Goal: Transaction & Acquisition: Purchase product/service

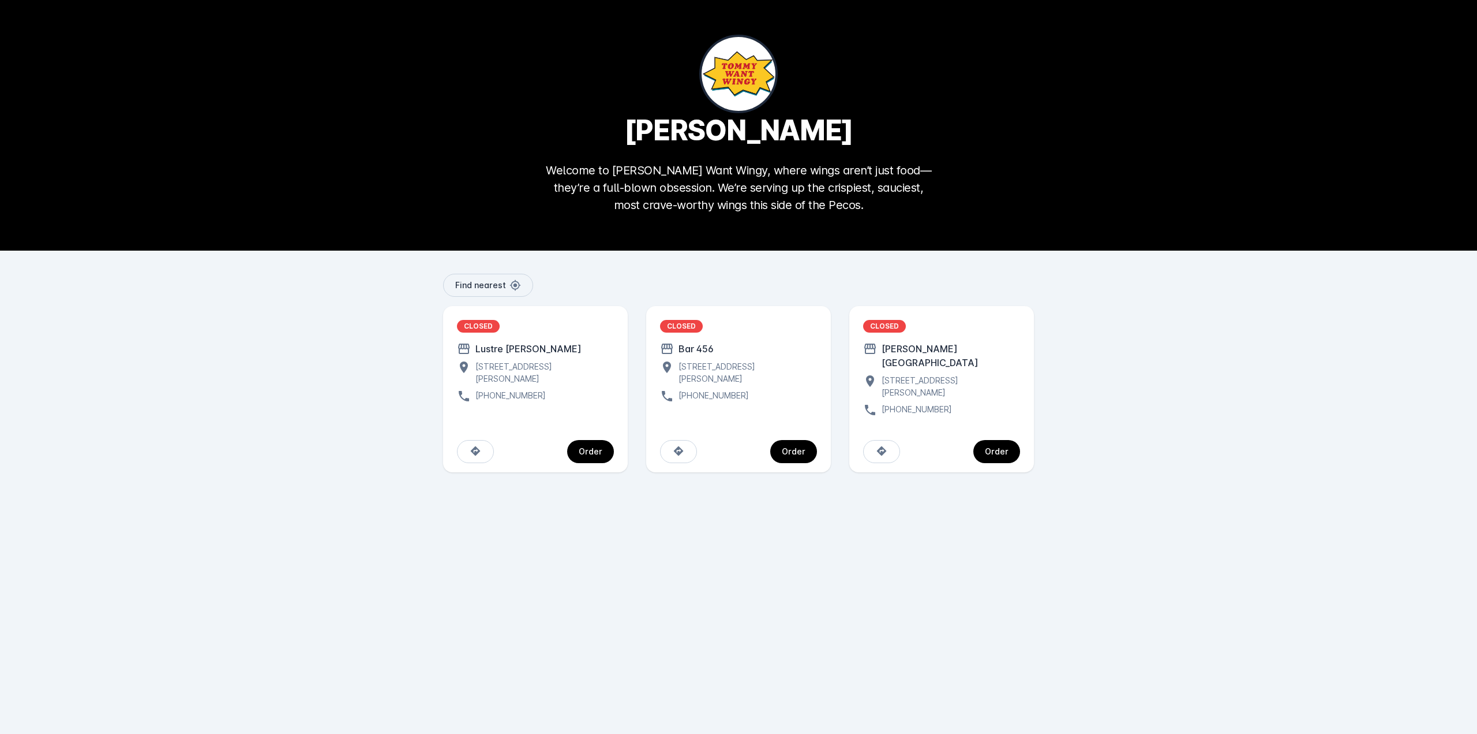
click at [972, 353] on div "[PERSON_NAME][GEOGRAPHIC_DATA]" at bounding box center [948, 356] width 143 height 28
click at [998, 447] on div "Order" at bounding box center [997, 451] width 24 height 8
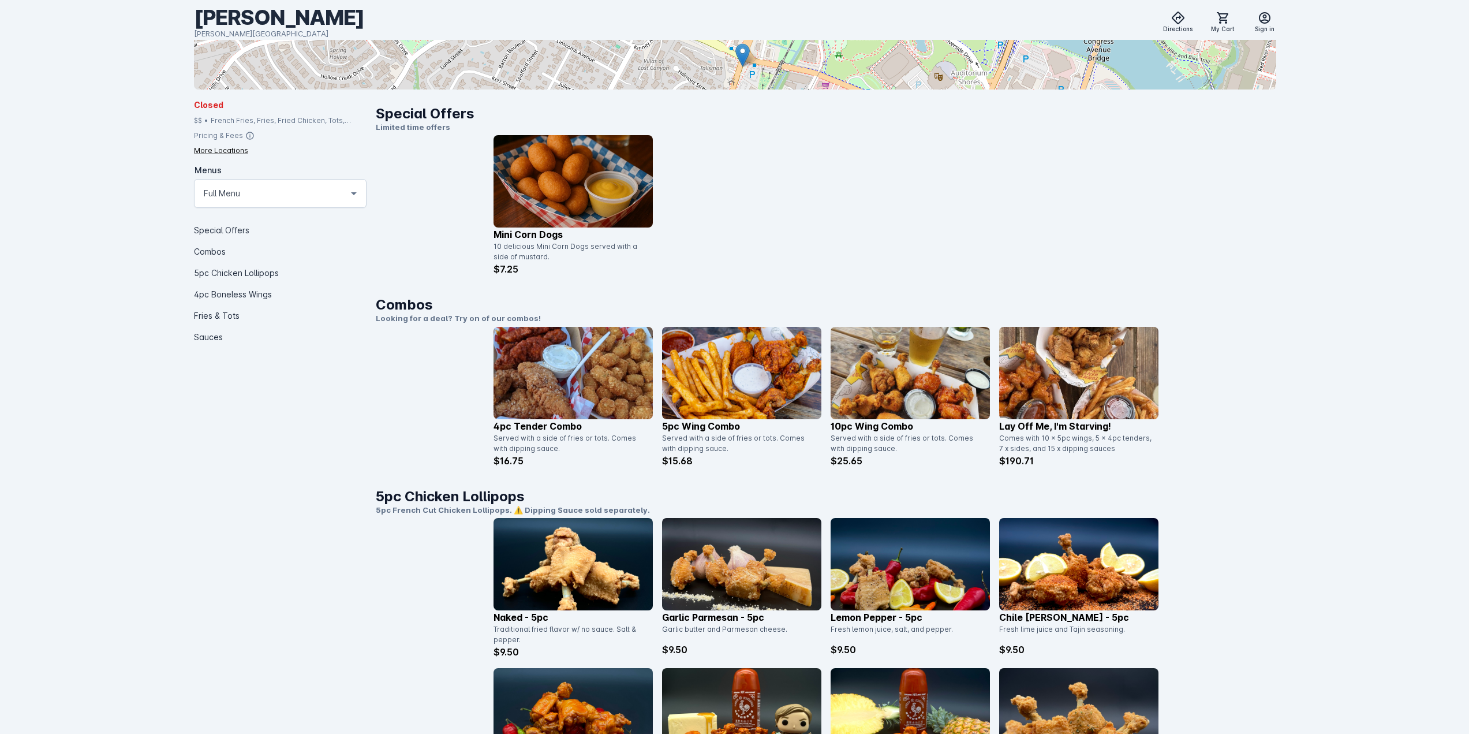
scroll to position [346, 0]
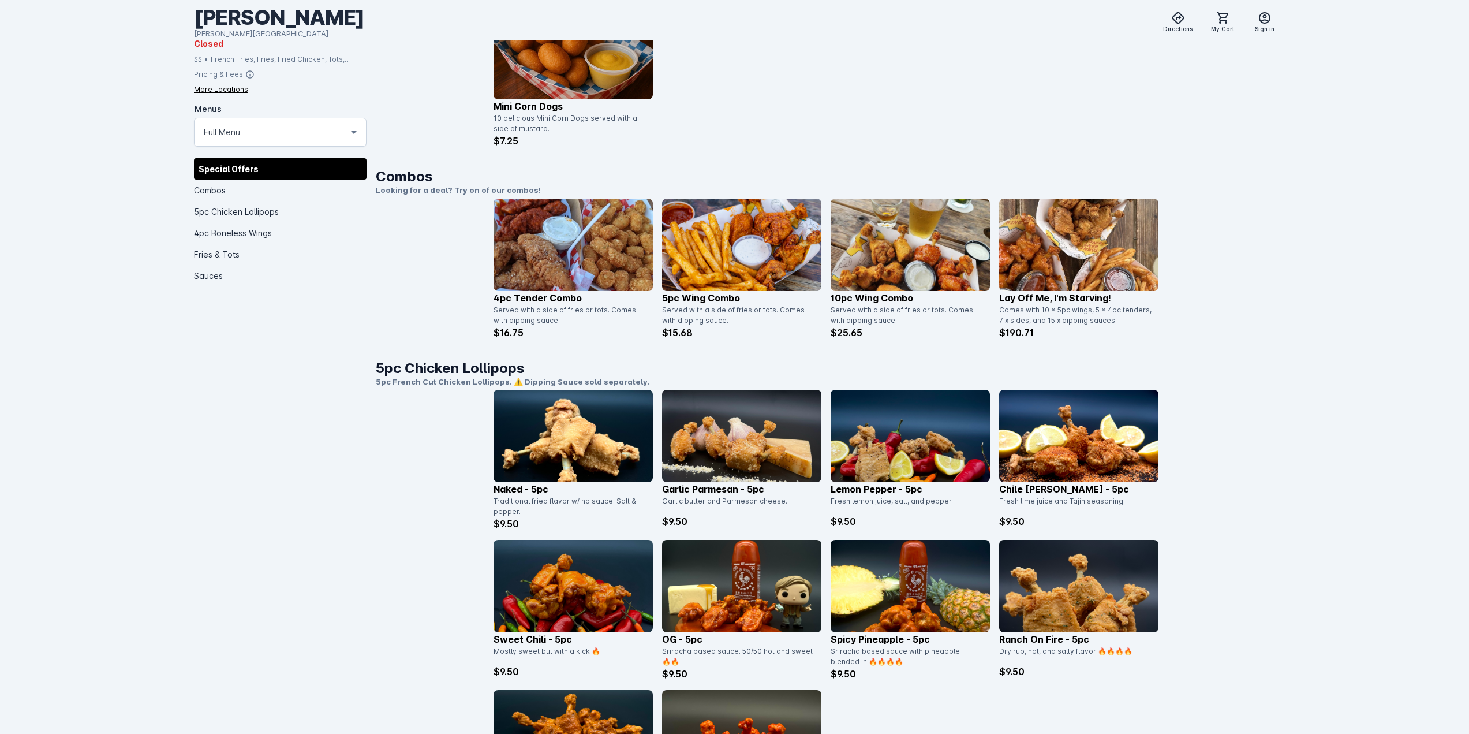
click at [721, 291] on p "5pc Wing Combo" at bounding box center [741, 298] width 159 height 14
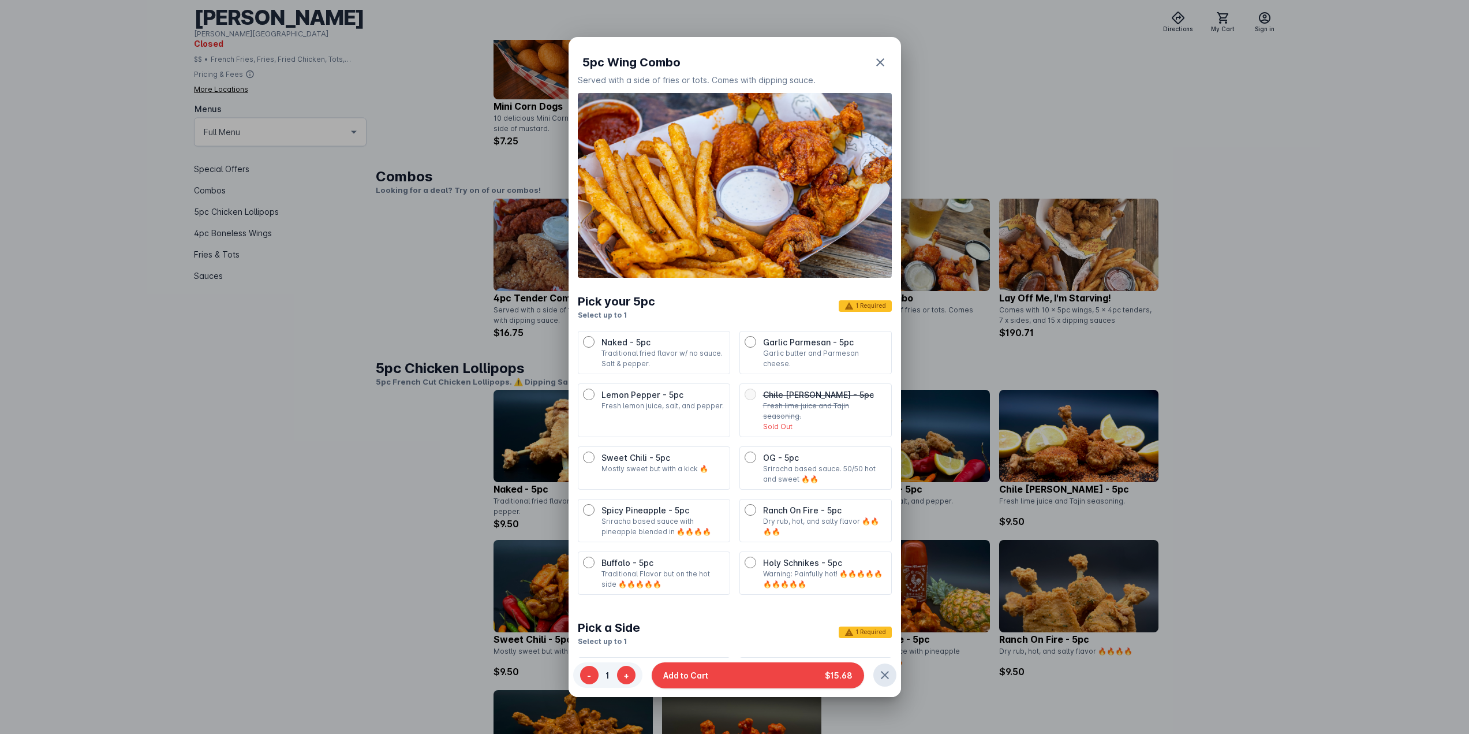
scroll to position [58, 0]
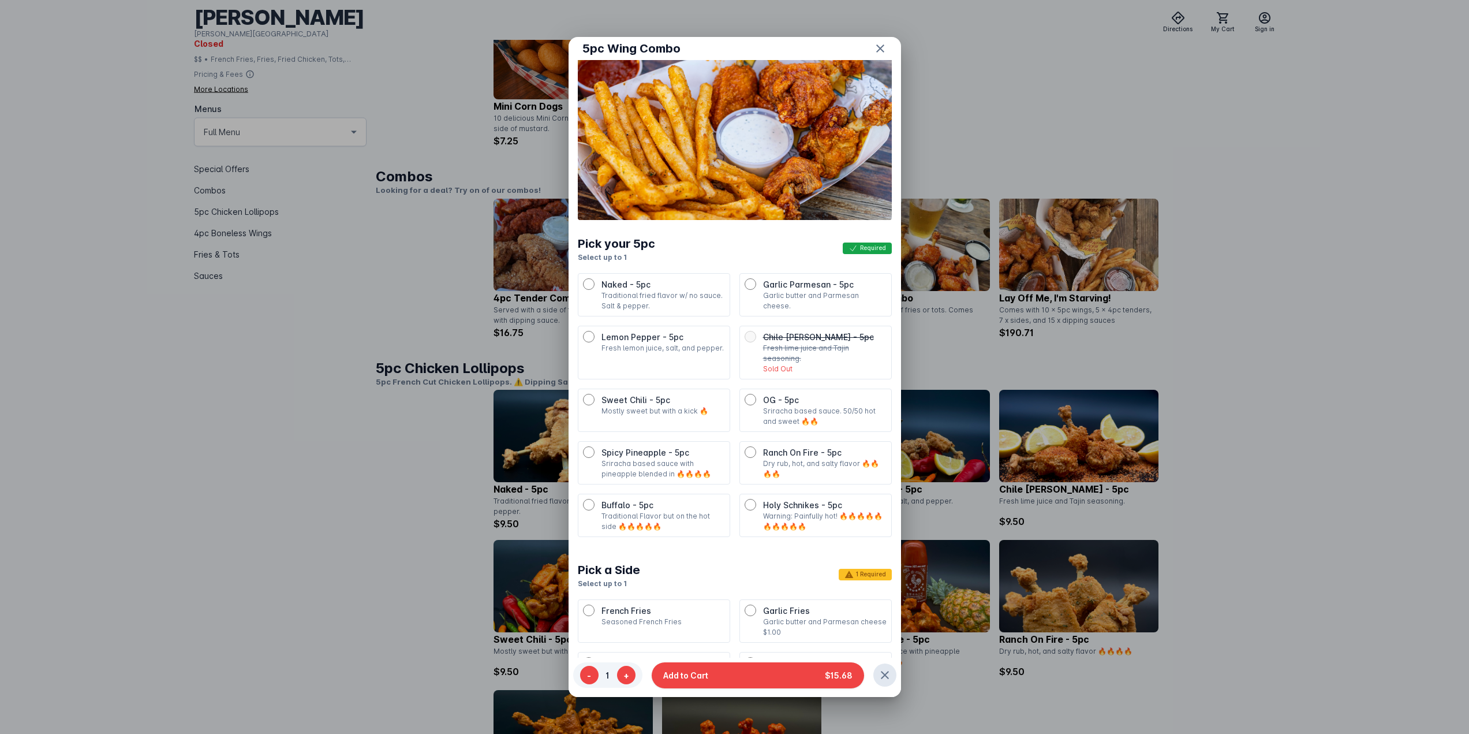
click at [1386, 256] on div at bounding box center [734, 367] width 1469 height 734
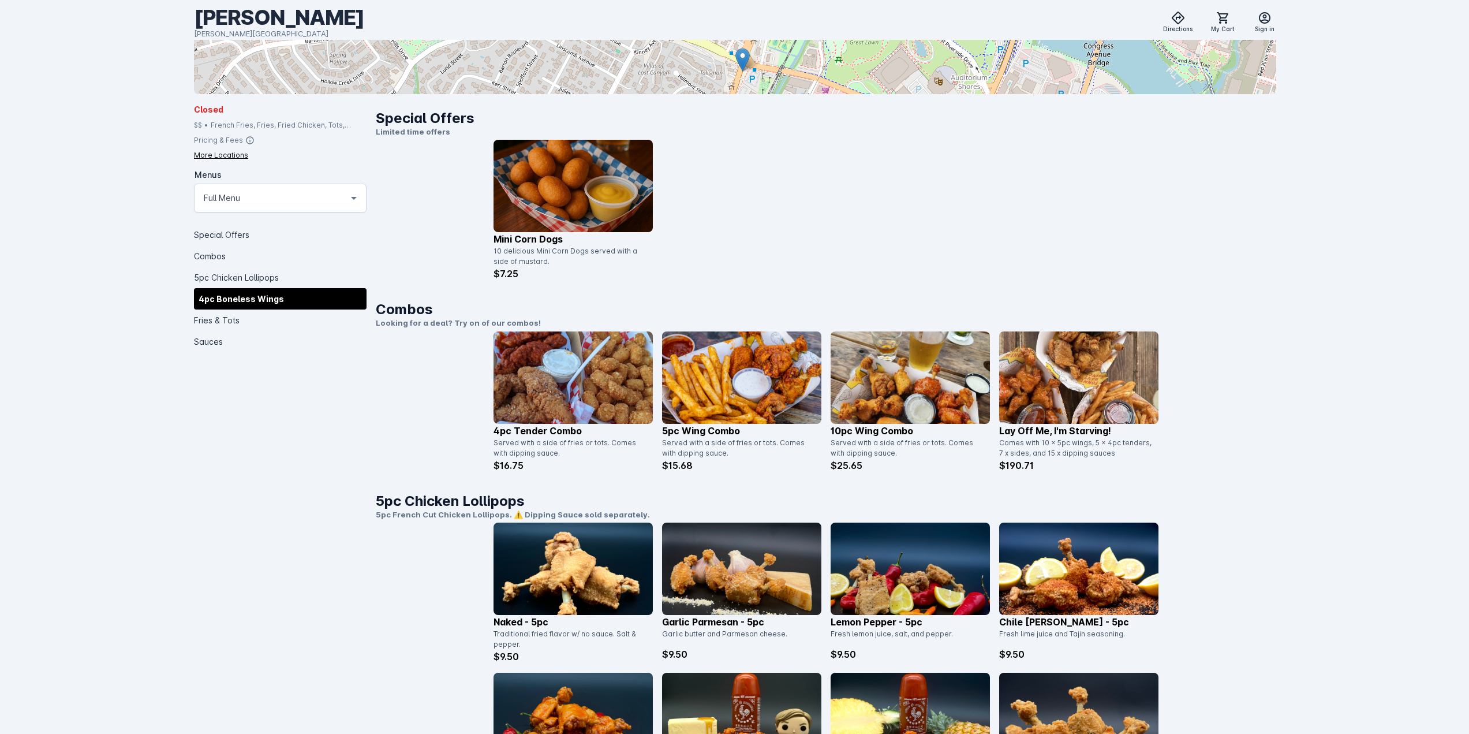
scroll to position [0, 0]
